Goal: Information Seeking & Learning: Learn about a topic

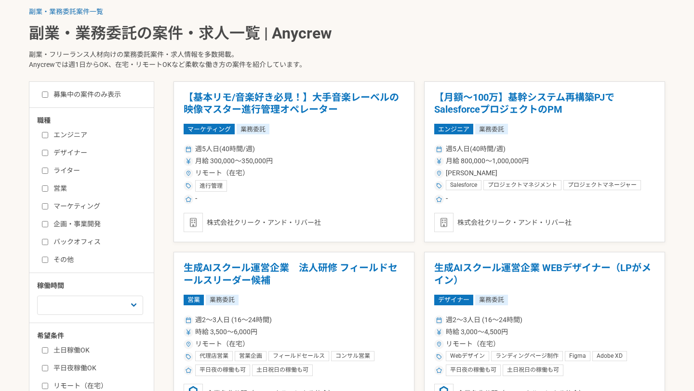
scroll to position [211, 0]
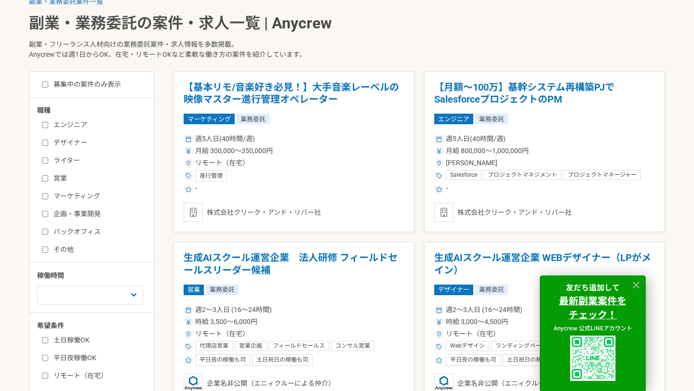
click at [44, 177] on input "営業" at bounding box center [45, 178] width 6 height 6
checkbox input "true"
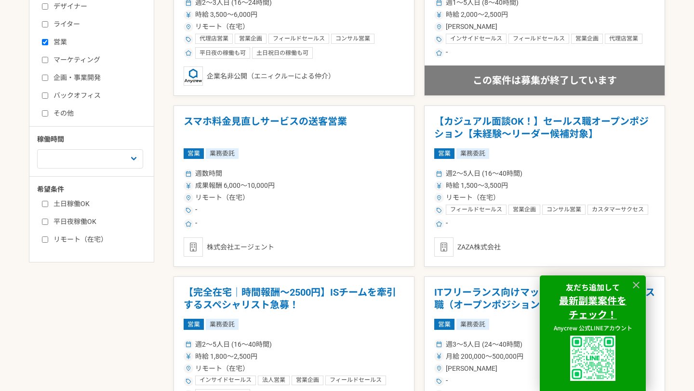
scroll to position [319, 0]
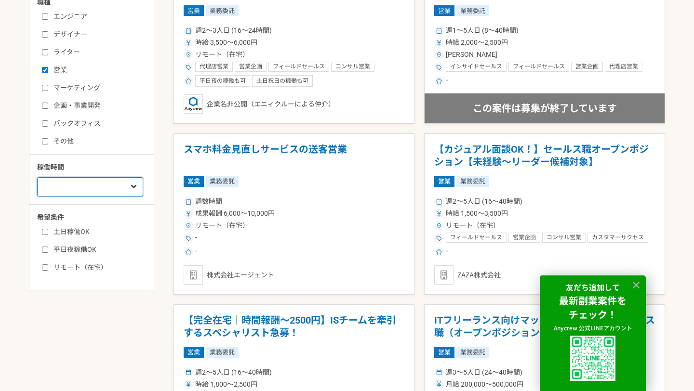
click at [114, 195] on select "週1人日（8時間）以下 週2人日（16時間）以下 週3人日（24時間）以下 週4人日（32時間）以下 週5人日（40時間）以下" at bounding box center [90, 186] width 106 height 19
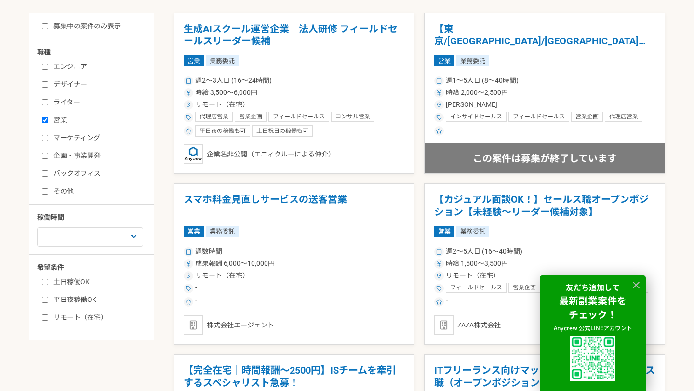
click at [99, 142] on label "マーケティング" at bounding box center [97, 138] width 111 height 10
click at [48, 141] on input "マーケティング" at bounding box center [45, 138] width 6 height 6
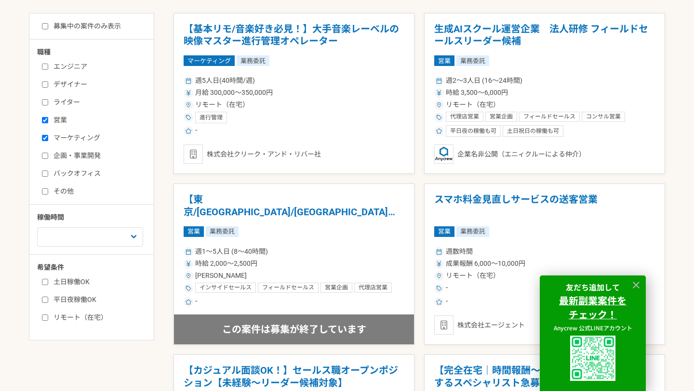
click at [91, 140] on label "マーケティング" at bounding box center [97, 138] width 111 height 10
click at [48, 140] on input "マーケティング" at bounding box center [45, 138] width 6 height 6
checkbox input "false"
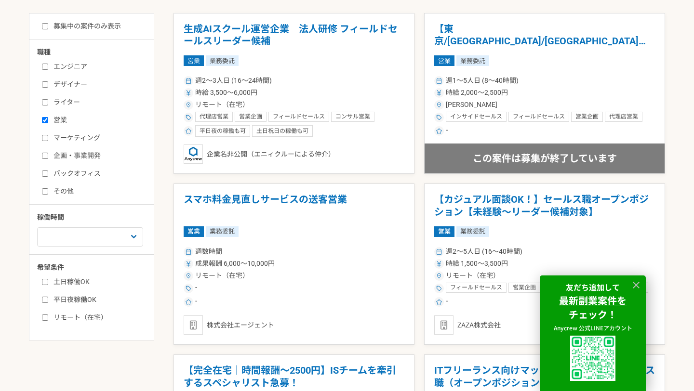
click at [91, 155] on label "企画・事業開発" at bounding box center [97, 156] width 111 height 10
click at [48, 155] on input "企画・事業開発" at bounding box center [45, 156] width 6 height 6
checkbox input "true"
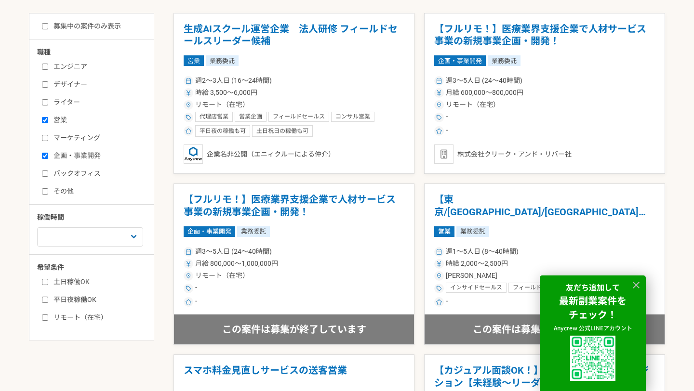
click at [63, 119] on label "営業" at bounding box center [97, 120] width 111 height 10
click at [48, 119] on input "営業" at bounding box center [45, 120] width 6 height 6
checkbox input "false"
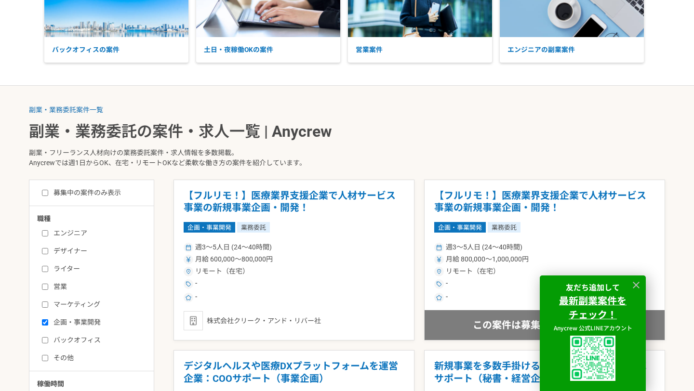
scroll to position [270, 0]
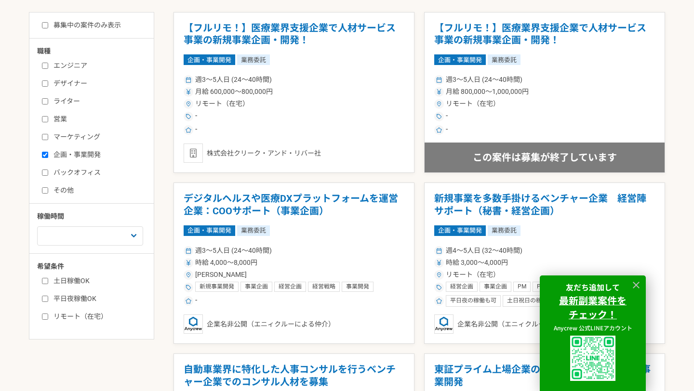
click at [46, 152] on input "企画・事業開発" at bounding box center [45, 155] width 6 height 6
checkbox input "false"
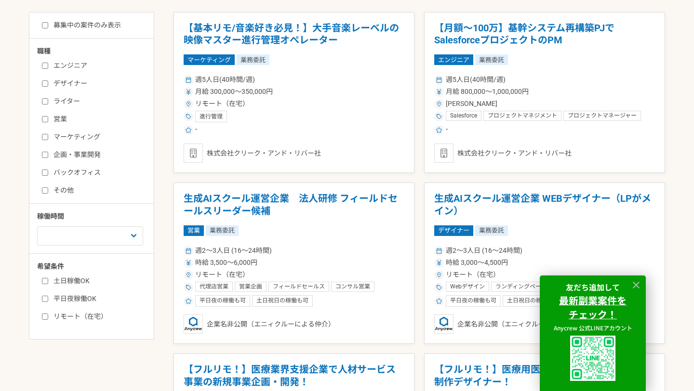
click at [48, 172] on label "バックオフィス" at bounding box center [97, 173] width 111 height 10
click at [48, 172] on input "バックオフィス" at bounding box center [45, 173] width 6 height 6
checkbox input "true"
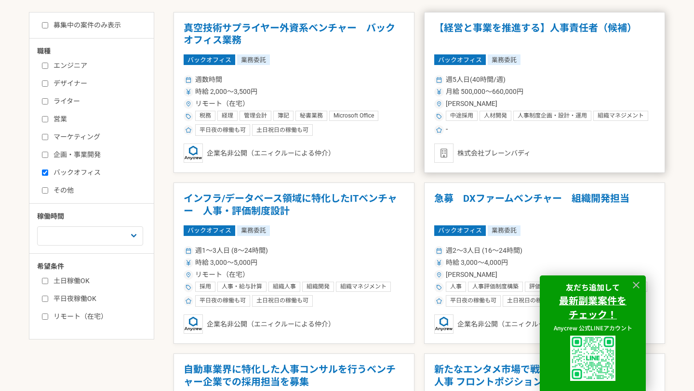
click at [483, 117] on div "人材開発" at bounding box center [495, 116] width 32 height 10
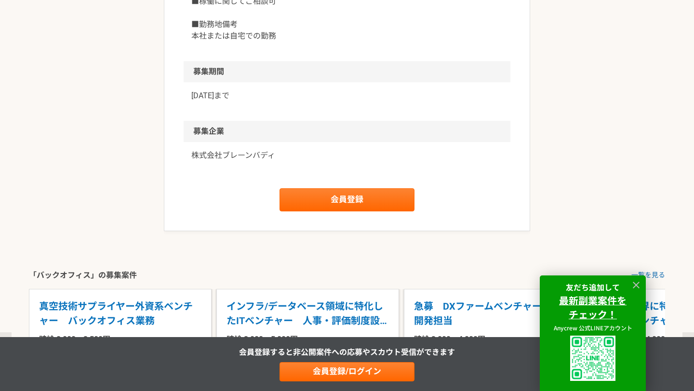
scroll to position [1127, 0]
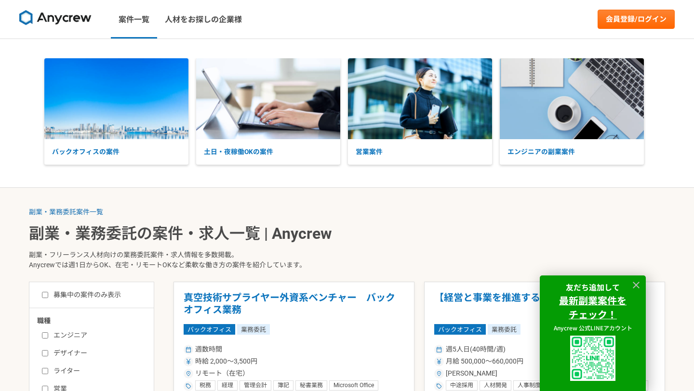
click at [59, 13] on img at bounding box center [55, 17] width 72 height 15
